Goal: Transaction & Acquisition: Purchase product/service

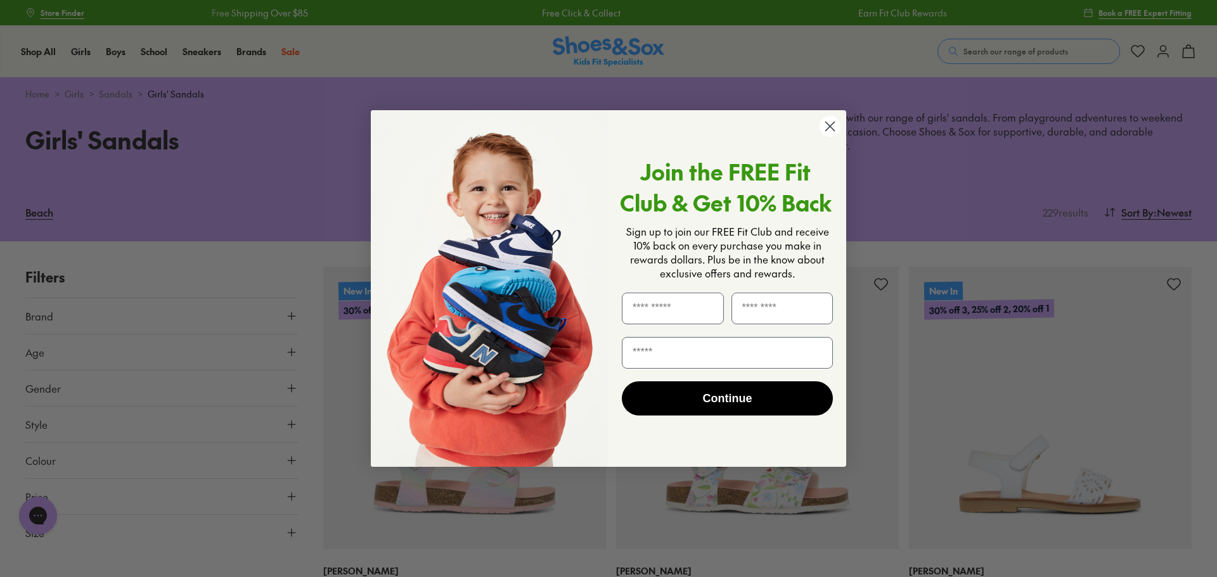
click at [832, 120] on circle "Close dialog" at bounding box center [830, 126] width 21 height 21
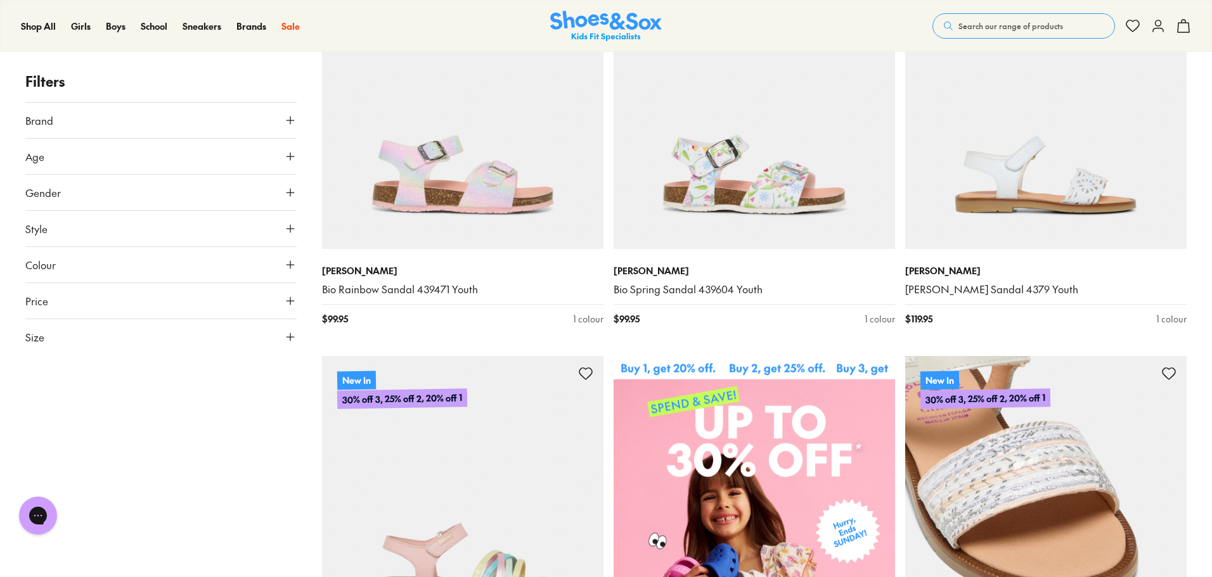
scroll to position [444, 0]
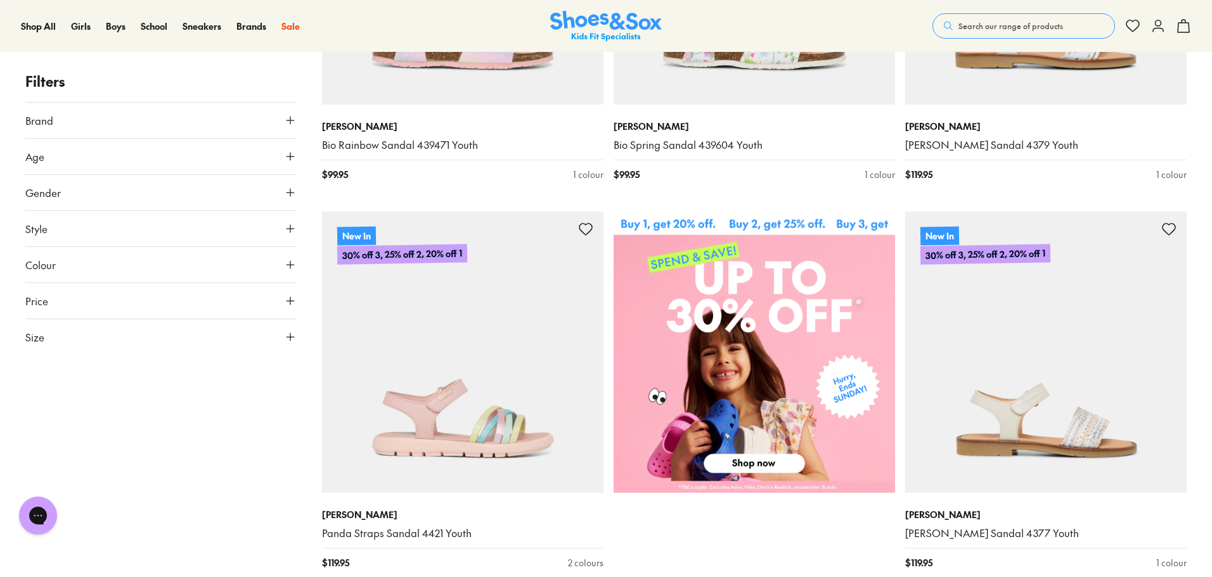
click at [782, 291] on img at bounding box center [754, 352] width 281 height 281
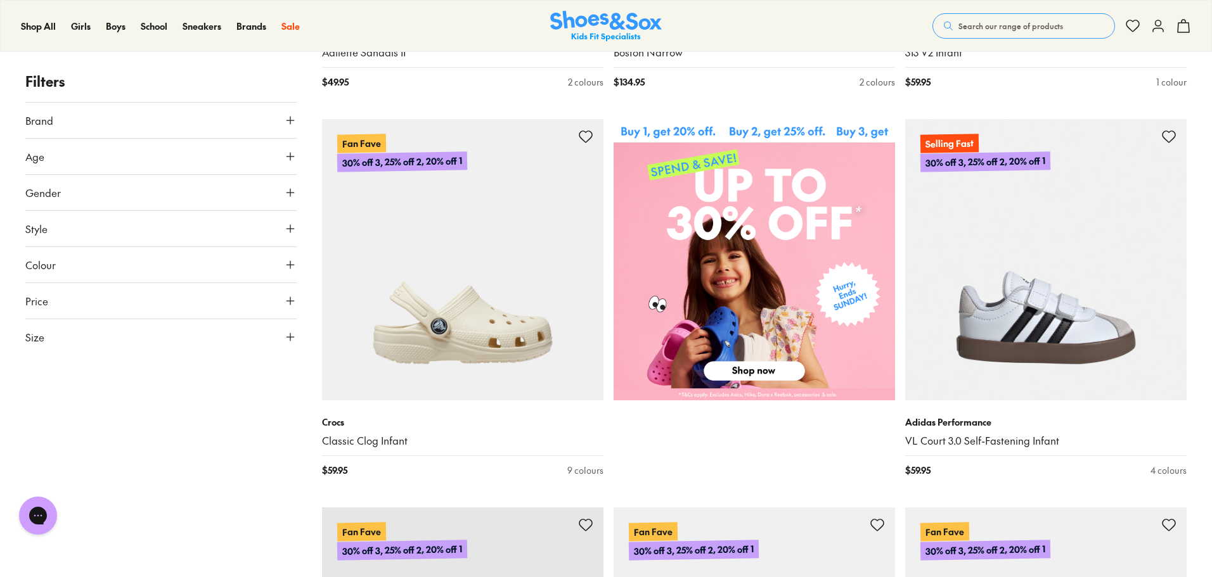
scroll to position [697, 0]
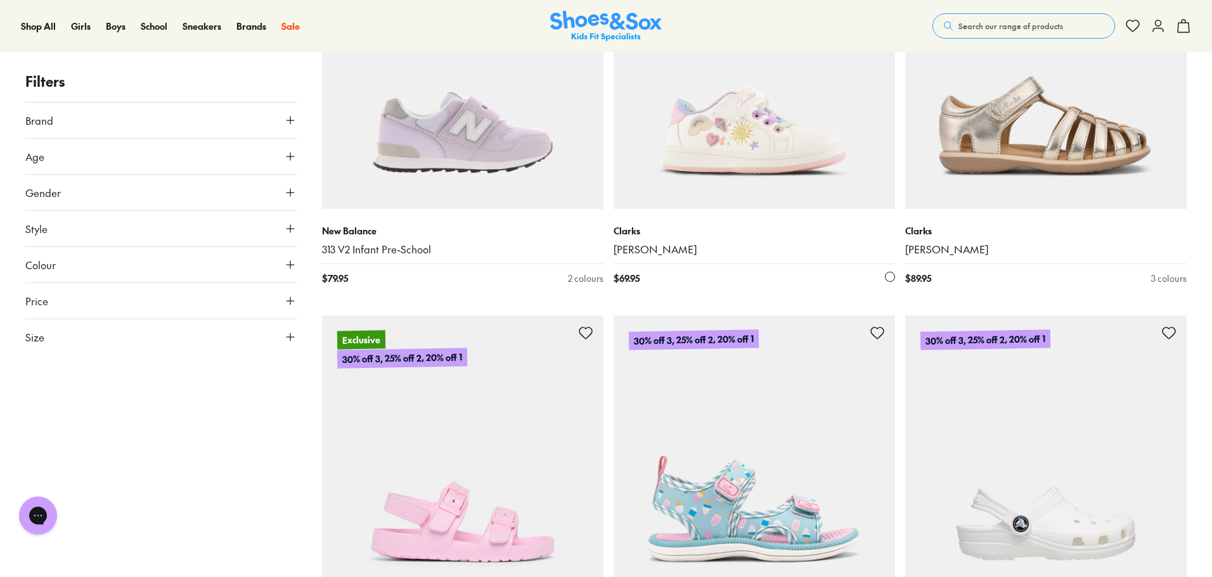
scroll to position [5388, 0]
